Goal: Task Accomplishment & Management: Manage account settings

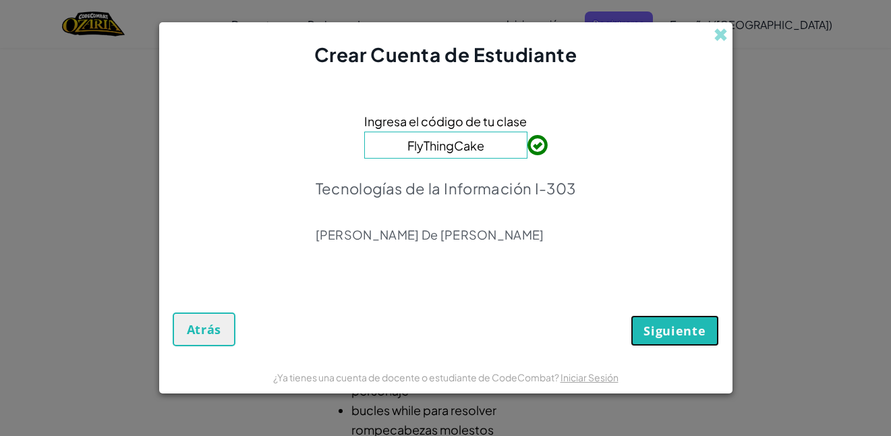
click at [696, 334] on span "Siguiente" at bounding box center [674, 330] width 62 height 16
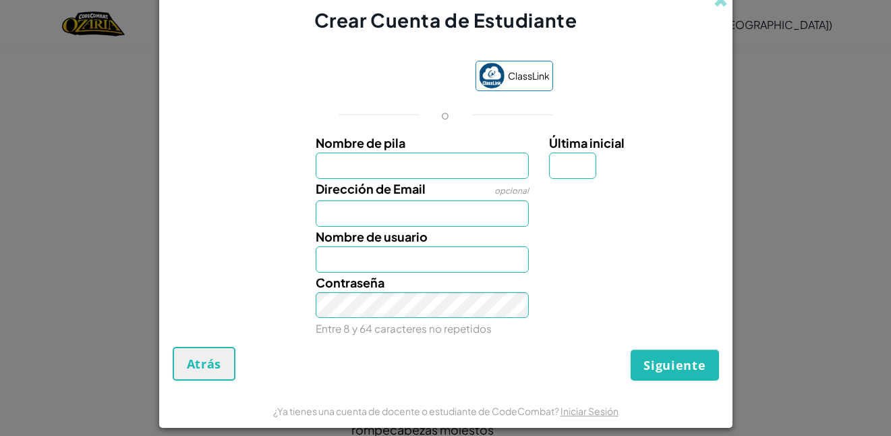
click at [492, 163] on input "Nombre de pila" at bounding box center [422, 165] width 213 height 26
type input "[PERSON_NAME]"
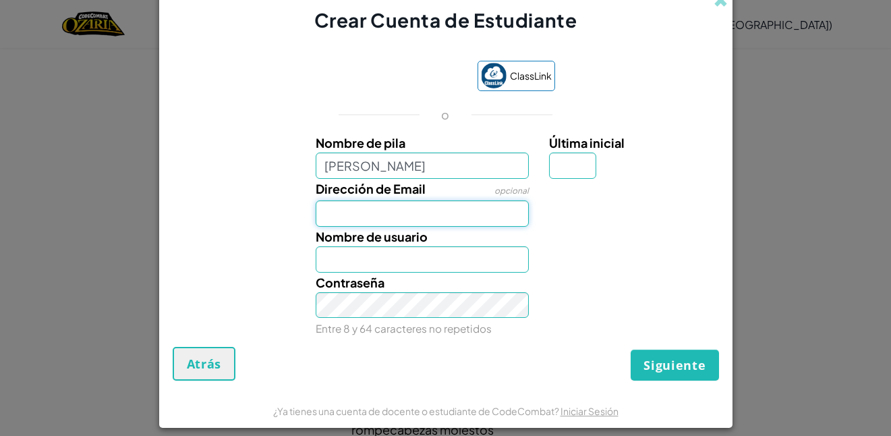
type input "Efren aldeir"
click at [467, 218] on input "Dirección de Email" at bounding box center [422, 213] width 213 height 26
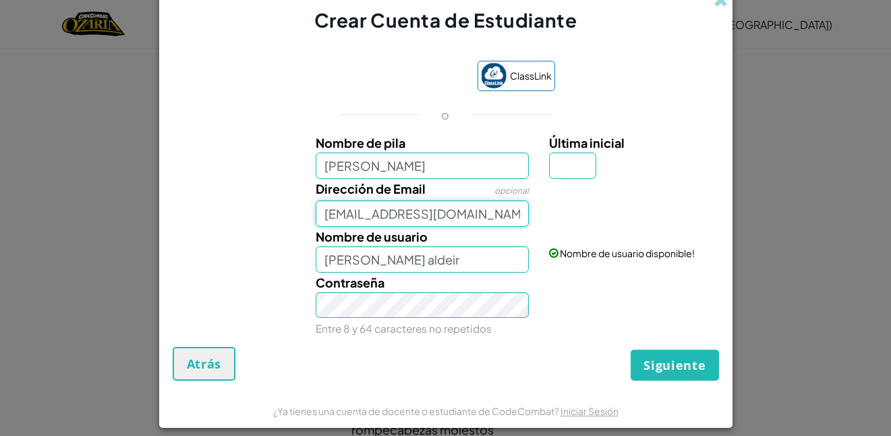
type input "[EMAIL_ADDRESS][DOMAIN_NAME]"
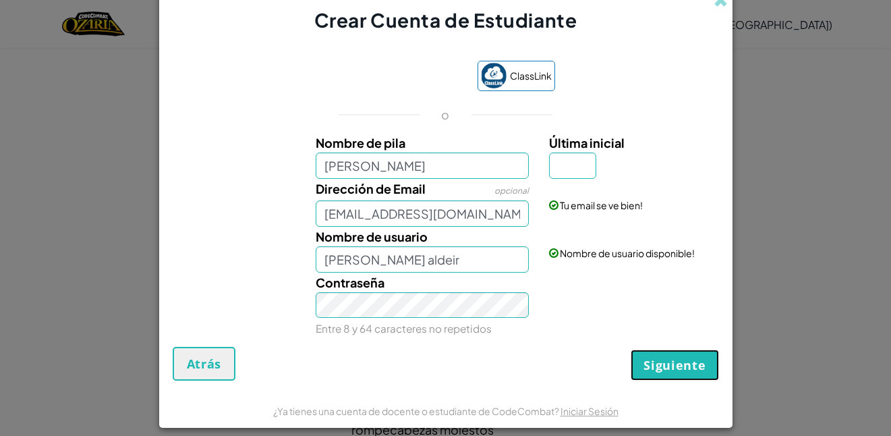
click at [644, 351] on button "Siguiente" at bounding box center [674, 364] width 88 height 31
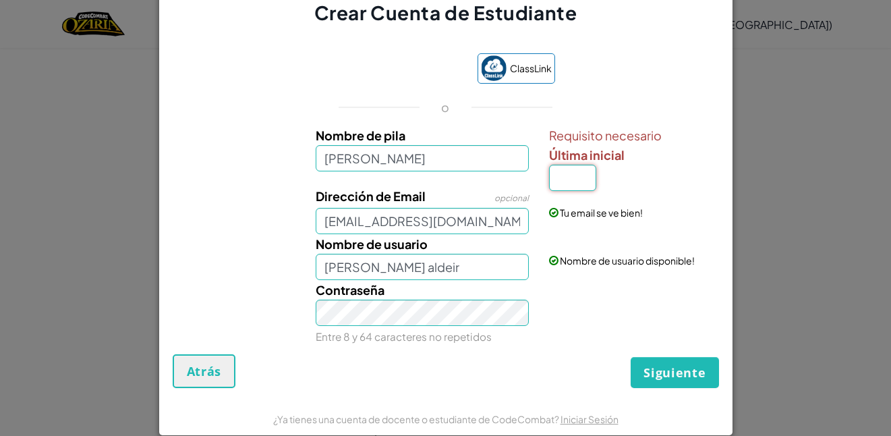
click at [576, 175] on input "Última inicial" at bounding box center [572, 178] width 47 height 26
type input "n"
type input "Efren aldeirN"
click at [666, 362] on button "Siguiente" at bounding box center [674, 372] width 88 height 31
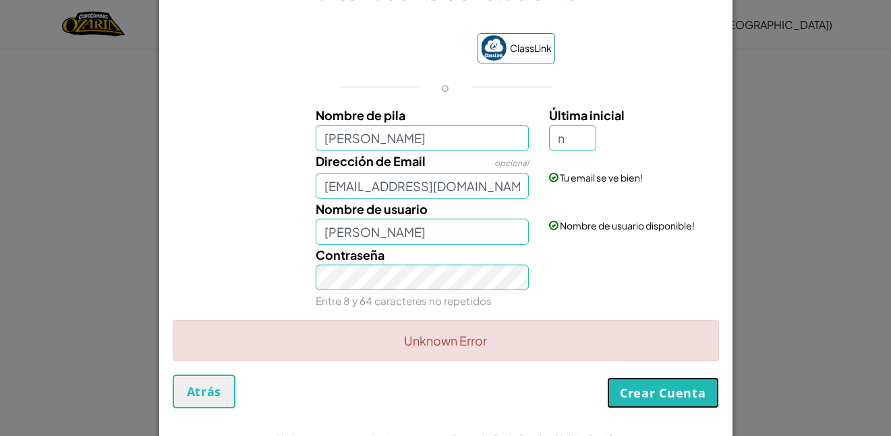
click at [692, 393] on button "Crear Cuenta" at bounding box center [663, 392] width 112 height 31
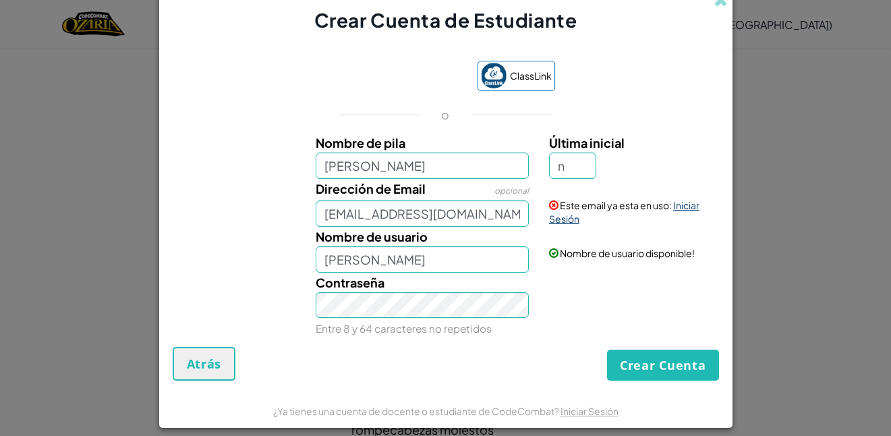
click at [680, 210] on link "Iniciar Sesión" at bounding box center [624, 212] width 150 height 26
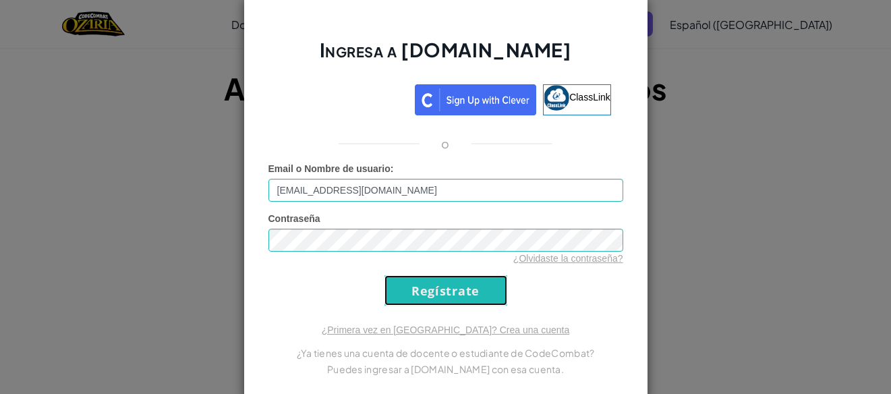
click at [442, 279] on input "Regístrate" at bounding box center [445, 290] width 123 height 30
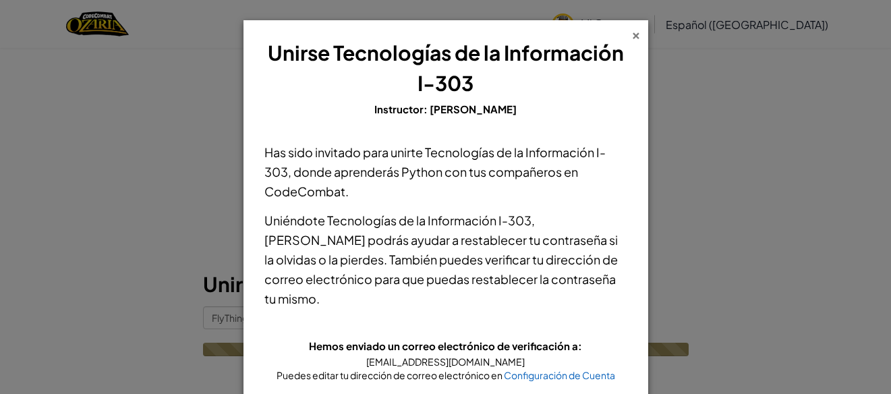
click at [631, 34] on div "×" at bounding box center [635, 33] width 9 height 14
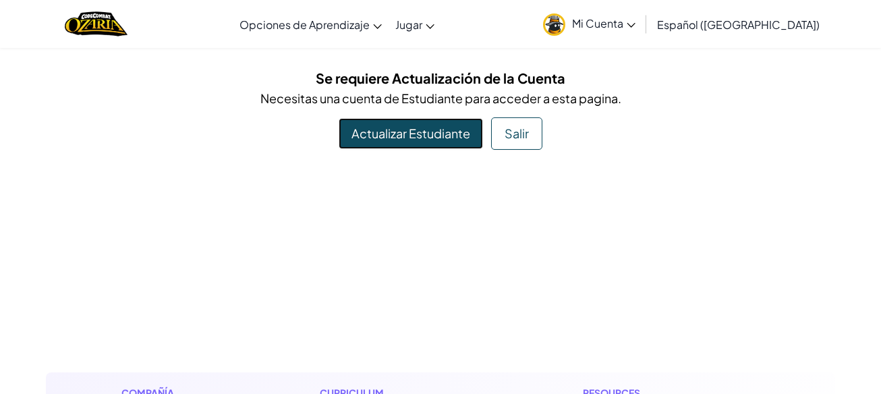
click at [418, 126] on link "Actualizar Estudiante" at bounding box center [410, 133] width 144 height 31
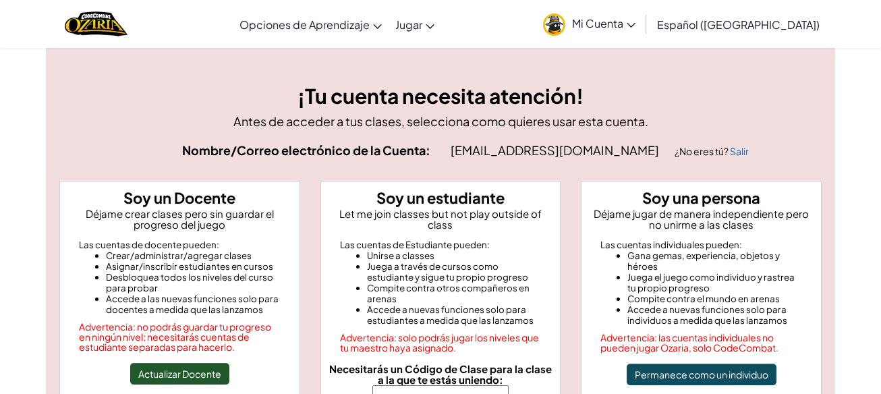
click at [535, 261] on li "Juega a través de cursos como estudiante y sigue tu propio progreso" at bounding box center [454, 272] width 175 height 22
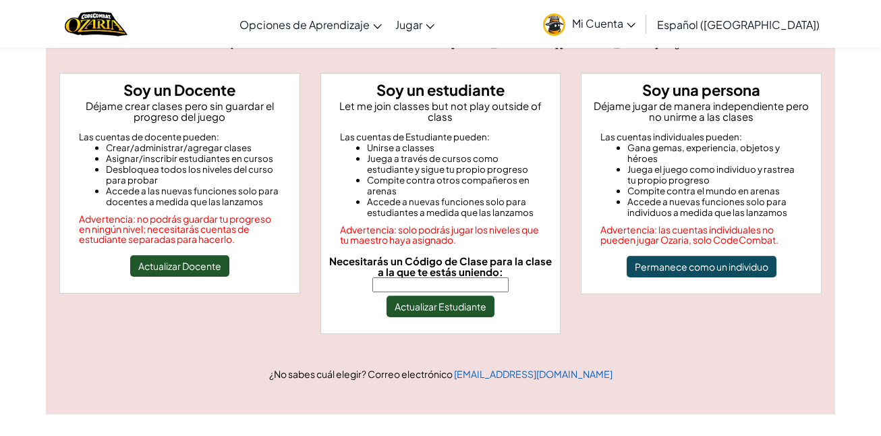
scroll to position [135, 0]
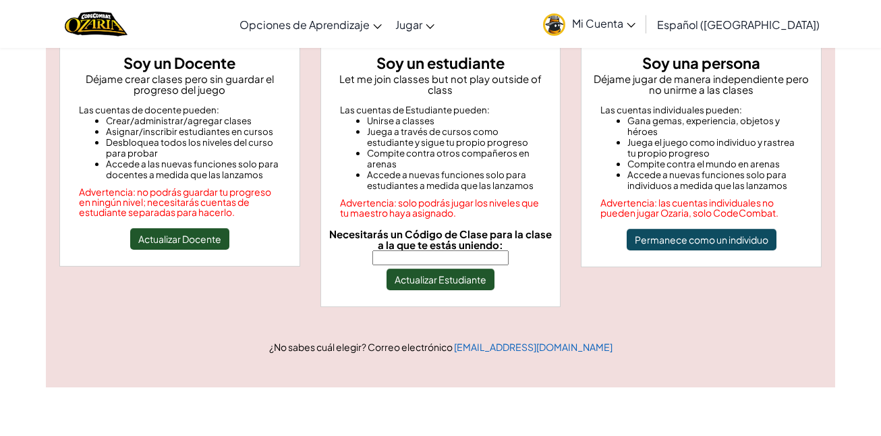
click at [460, 250] on input "Necesitarás un Código de Clase para la clase a la que te estás uniendo:" at bounding box center [440, 257] width 136 height 15
type input "FlyThingCake"
click at [476, 273] on button "Actualizar Estudiante" at bounding box center [440, 279] width 108 height 22
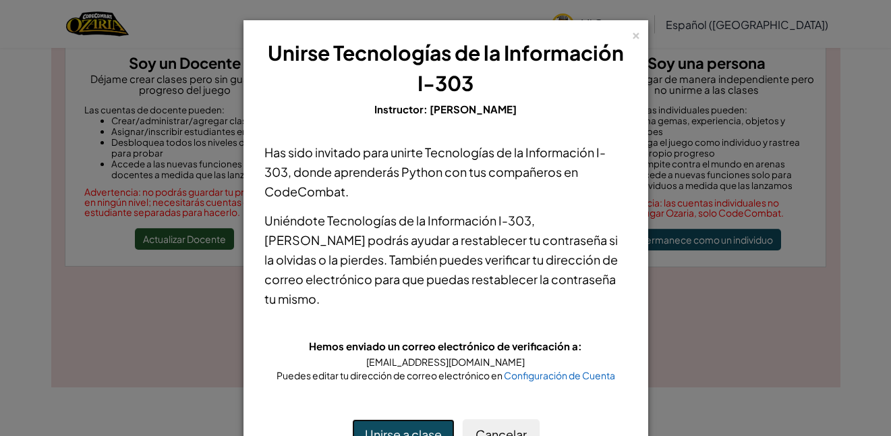
click at [425, 393] on button "Unirse a clase" at bounding box center [403, 434] width 102 height 31
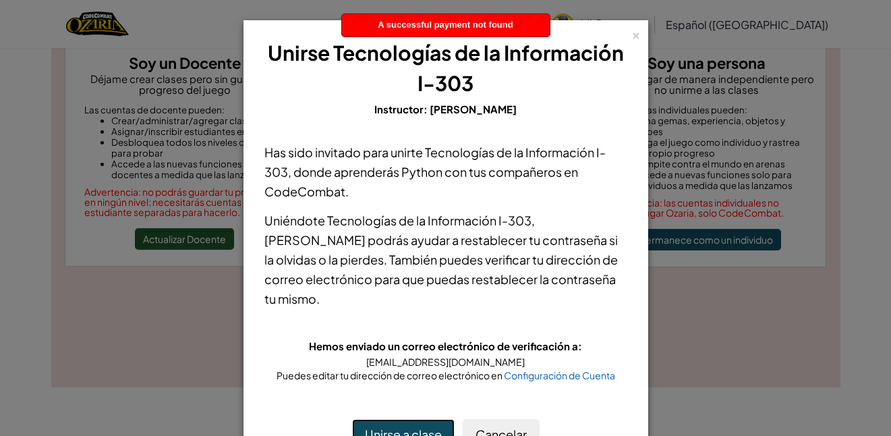
click at [425, 393] on button "Unirse a clase" at bounding box center [403, 434] width 102 height 31
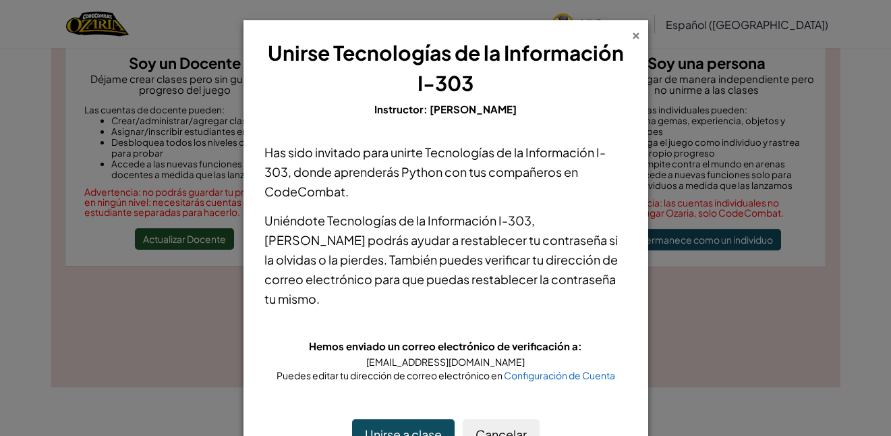
click at [631, 40] on div "×" at bounding box center [635, 33] width 9 height 14
